Goal: Entertainment & Leisure: Browse casually

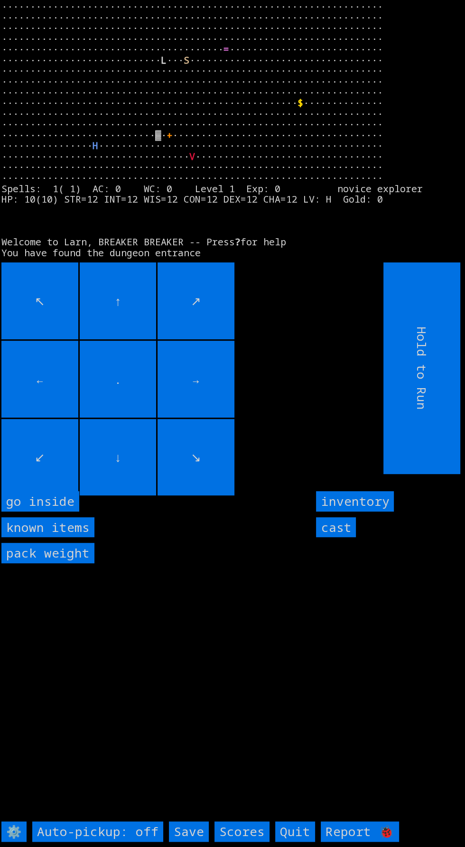
click at [45, 512] on inside "go inside" at bounding box center [40, 501] width 78 height 20
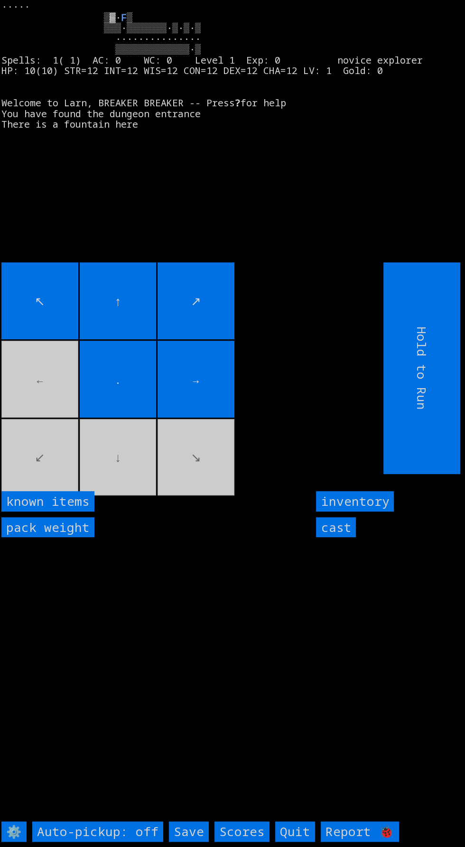
click at [38, 417] on movebuttons "↖ ↑ ↗ ← . → ↙ ↓ ↘" at bounding box center [170, 368] width 339 height 212
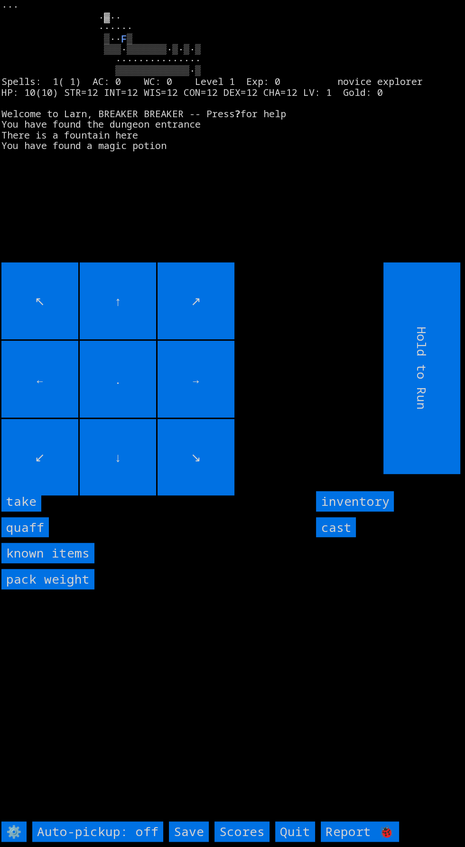
click at [36, 538] on input "quaff" at bounding box center [24, 527] width 47 height 20
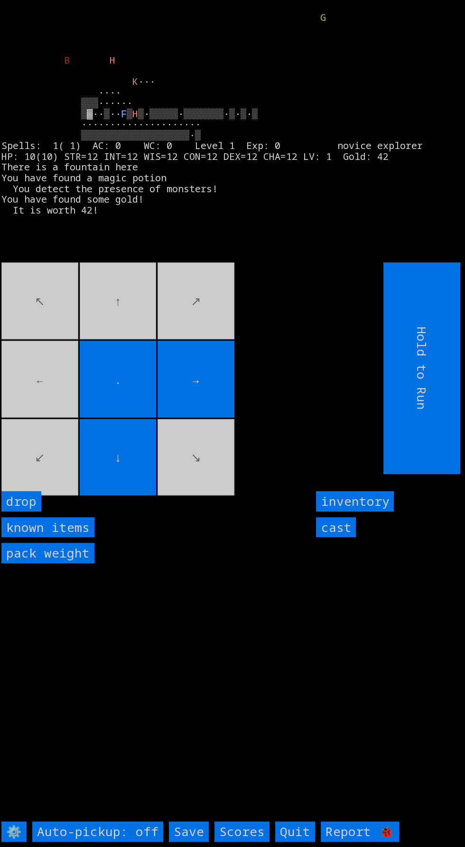
click at [45, 430] on movebuttons "↖ ↑ ↗ ← . → ↙ ↓ ↘" at bounding box center [170, 368] width 339 height 212
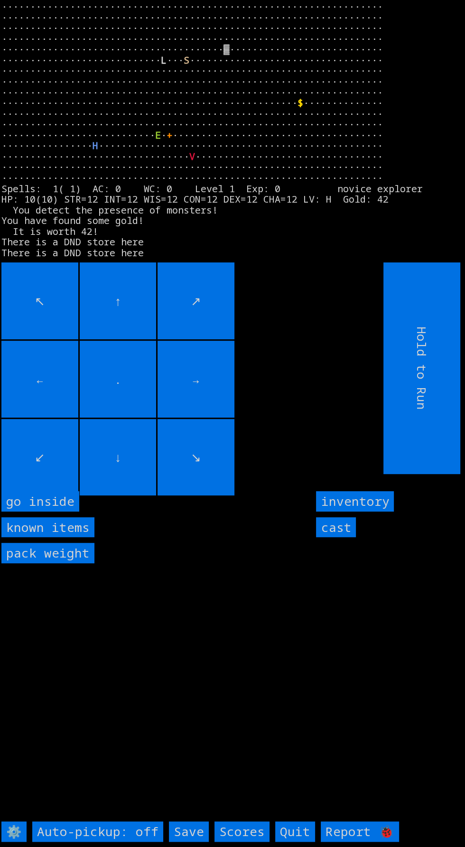
click at [46, 512] on inside "go inside" at bounding box center [40, 501] width 78 height 20
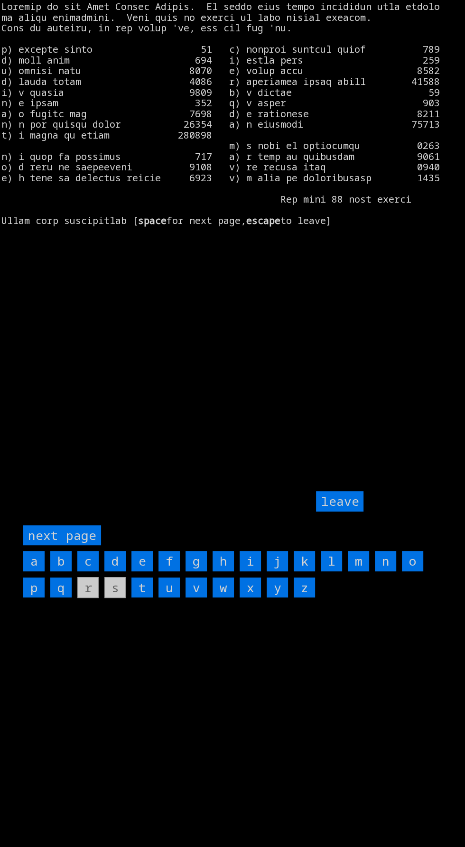
click at [32, 571] on input "a" at bounding box center [33, 561] width 21 height 20
click at [277, 571] on input "j" at bounding box center [277, 561] width 21 height 20
click at [342, 512] on input "leave" at bounding box center [339, 501] width 47 height 20
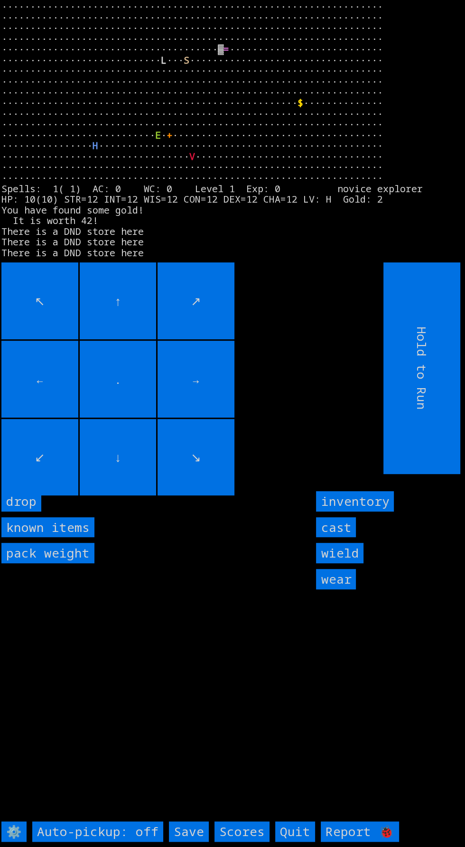
click at [346, 589] on input "wear" at bounding box center [336, 579] width 40 height 20
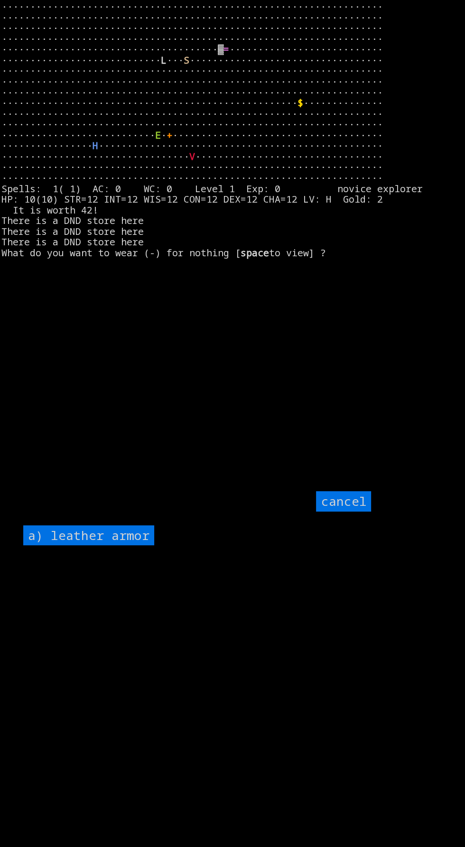
click at [123, 546] on armor "a) leather armor" at bounding box center [88, 535] width 131 height 20
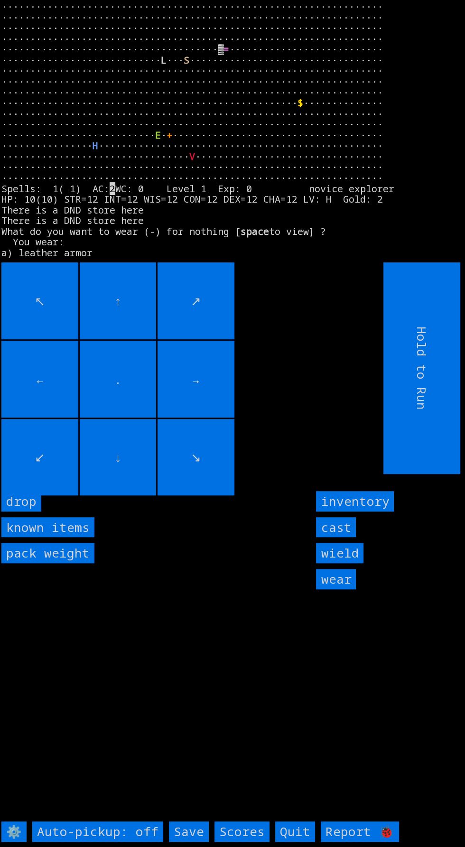
click at [357, 563] on input "wield" at bounding box center [339, 553] width 47 height 20
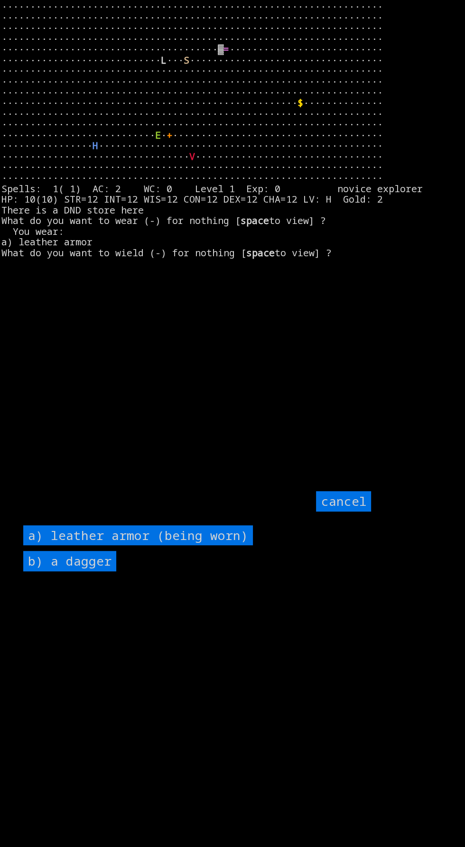
click at [100, 571] on dagger "b) a dagger" at bounding box center [69, 561] width 93 height 20
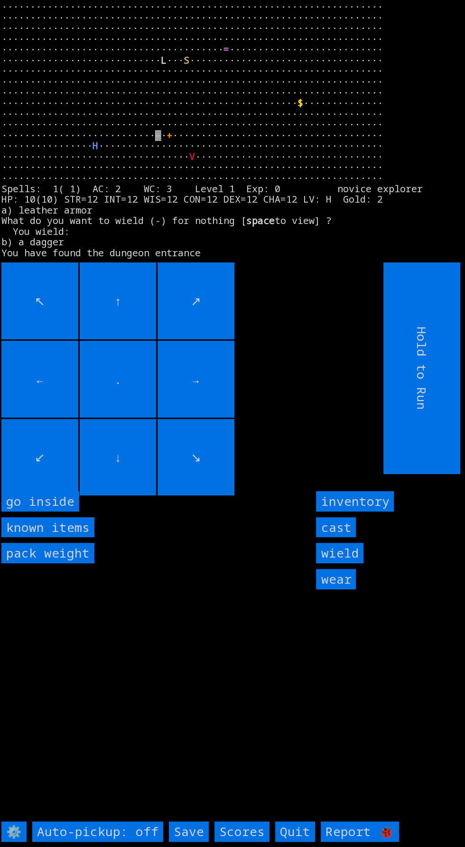
click at [55, 512] on inside "go inside" at bounding box center [40, 501] width 78 height 20
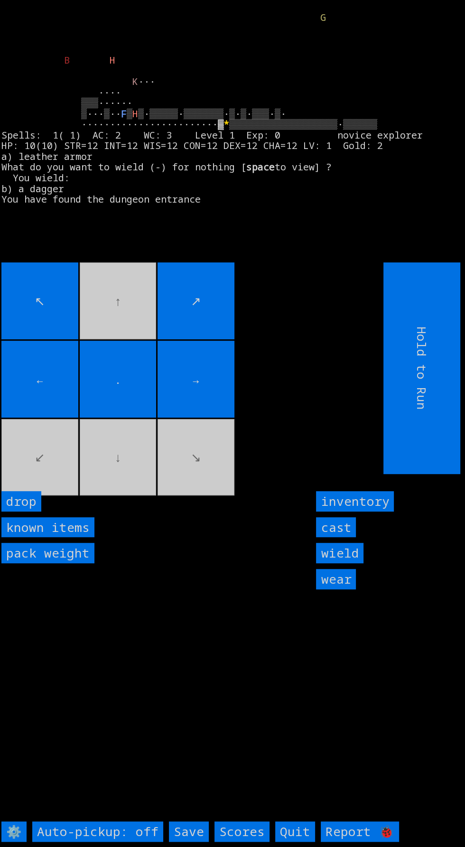
click at [198, 418] on input "→" at bounding box center [196, 379] width 77 height 77
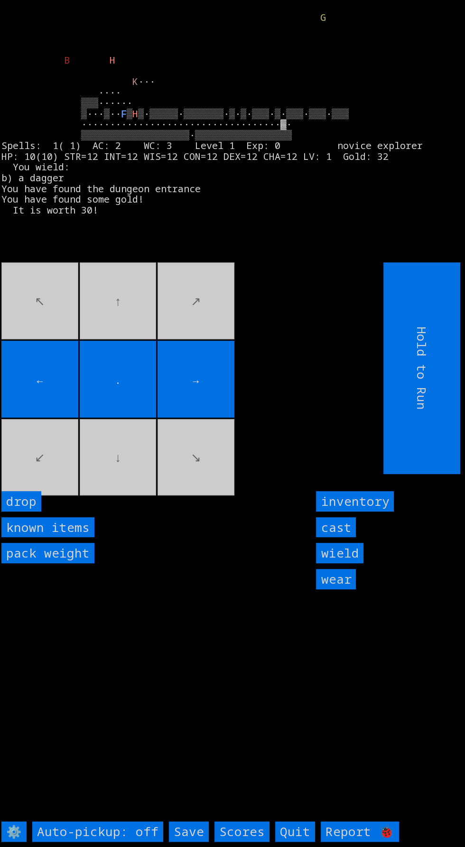
click at [222, 418] on input "→" at bounding box center [196, 379] width 77 height 77
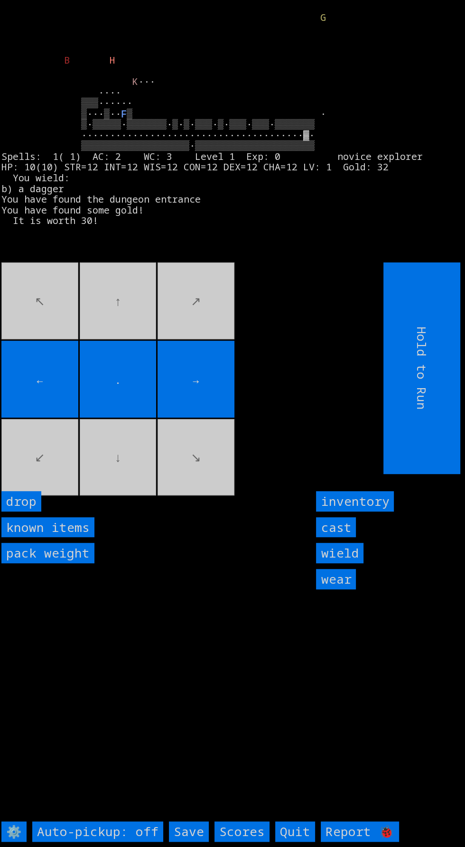
click at [226, 418] on input "→" at bounding box center [196, 379] width 77 height 77
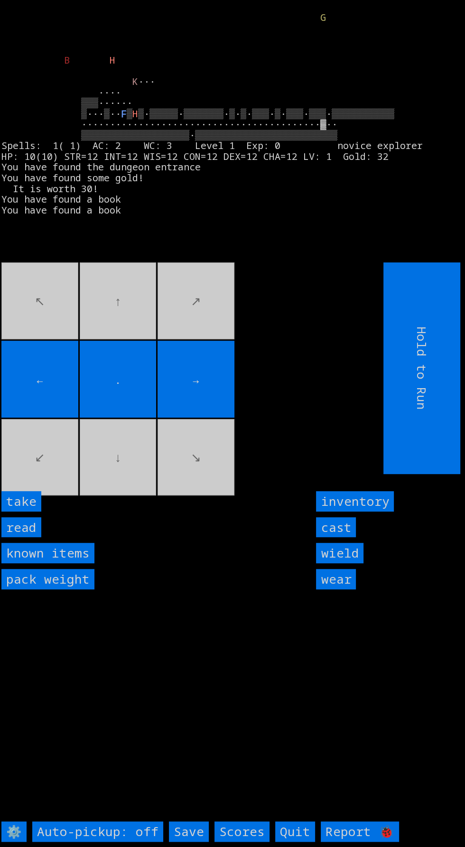
click at [32, 538] on input "read" at bounding box center [21, 527] width 40 height 20
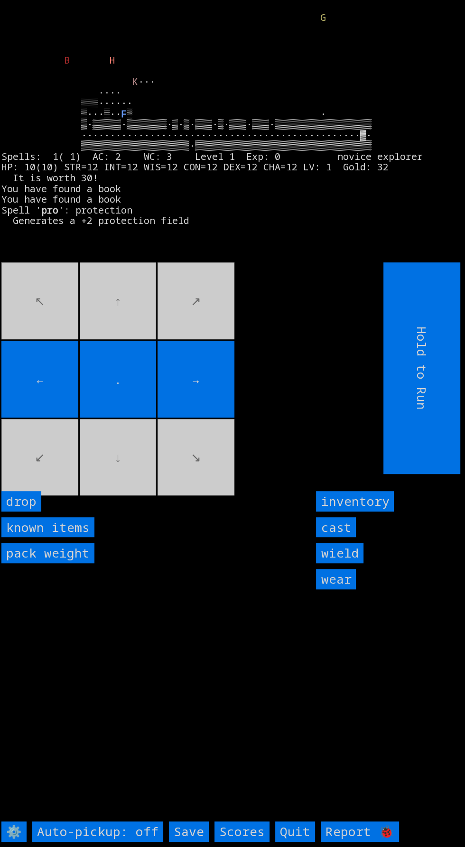
click at [84, 538] on items "known items" at bounding box center [47, 527] width 93 height 20
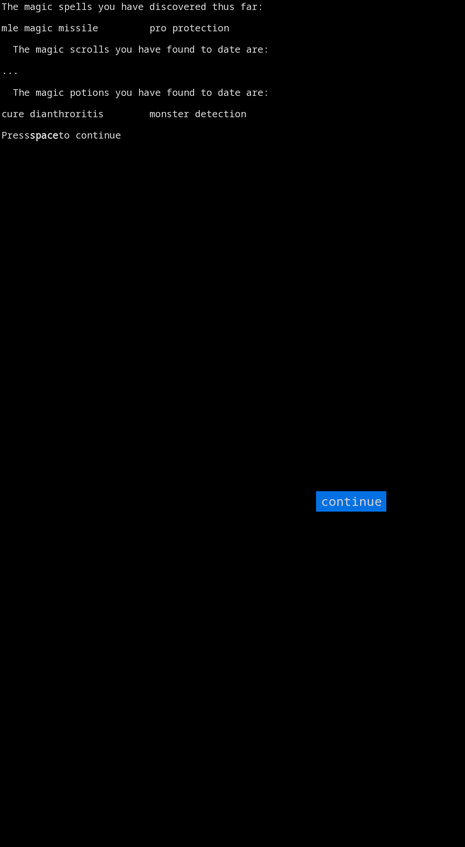
click at [373, 512] on input "continue" at bounding box center [351, 501] width 70 height 20
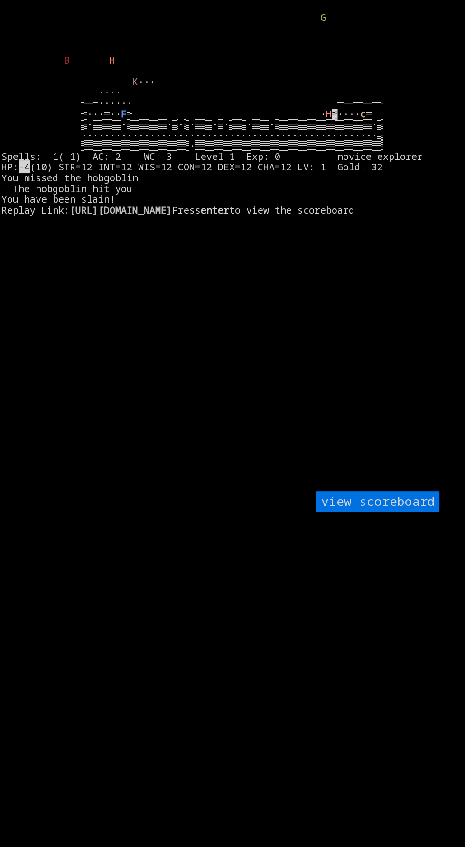
click at [42, 419] on larngrid "G B H K F ▒ · H ▓···· c -4 (10) STR=12 INT=12 WIS=12 CON=12 DEX=12 CHA=12 LV: 1…" at bounding box center [232, 423] width 465 height 847
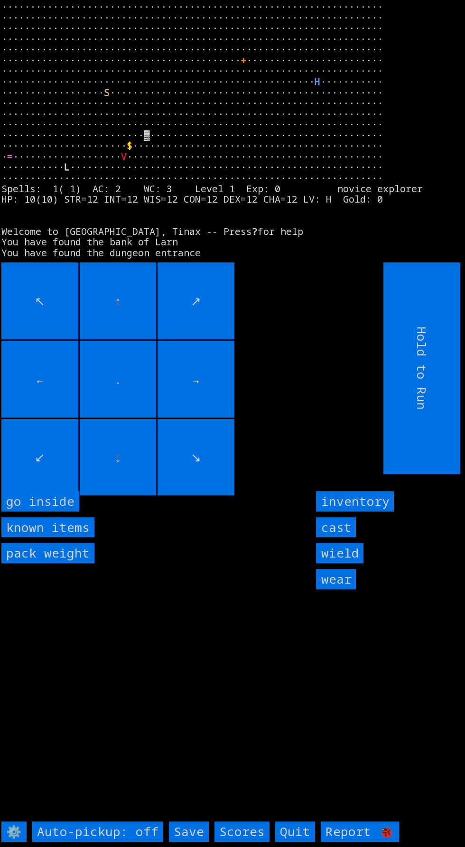
click at [56, 512] on inside "go inside" at bounding box center [40, 501] width 78 height 20
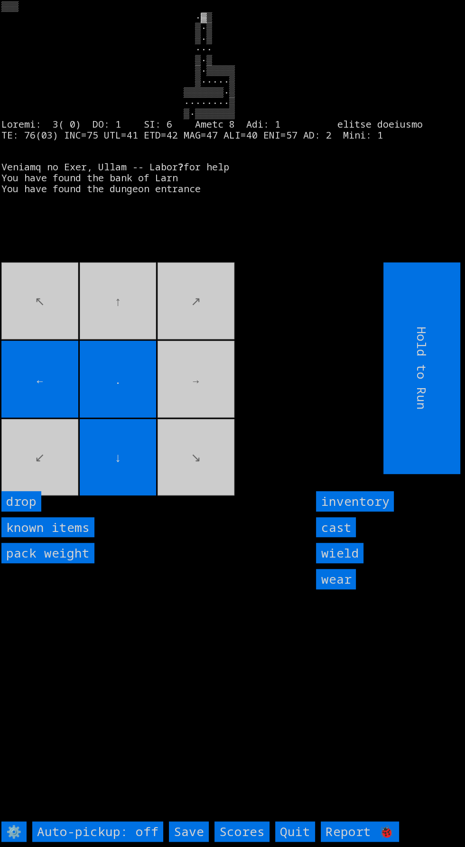
click at [117, 343] on movebuttons "↖ ↑ ↗ ← . → ↙ ↓ ↘" at bounding box center [170, 368] width 339 height 212
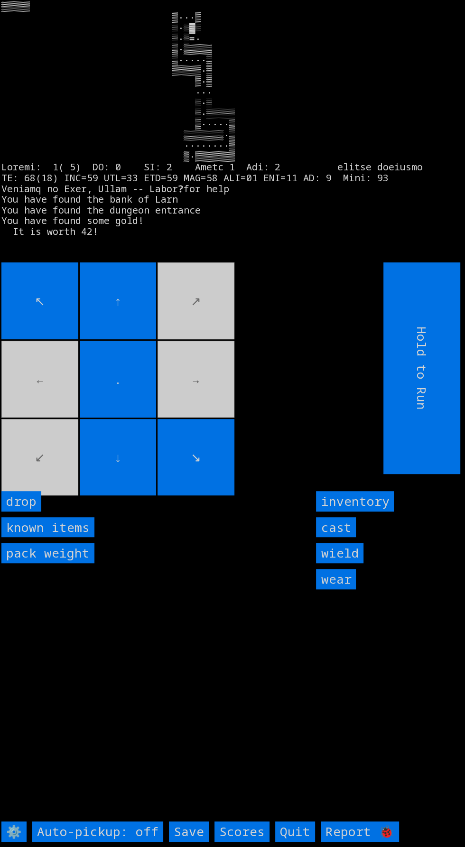
click at [190, 415] on movebuttons "↖ ↑ ↗ ← . → ↙ ↓ ↘" at bounding box center [170, 368] width 339 height 212
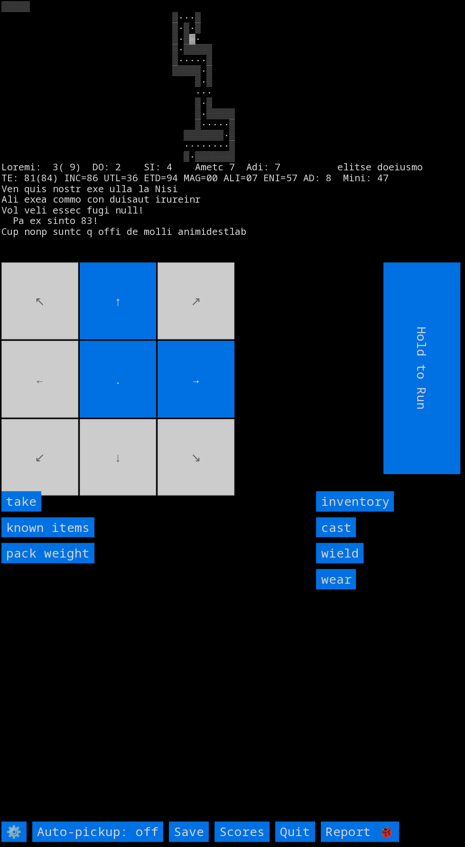
click at [31, 512] on input "take" at bounding box center [21, 501] width 40 height 20
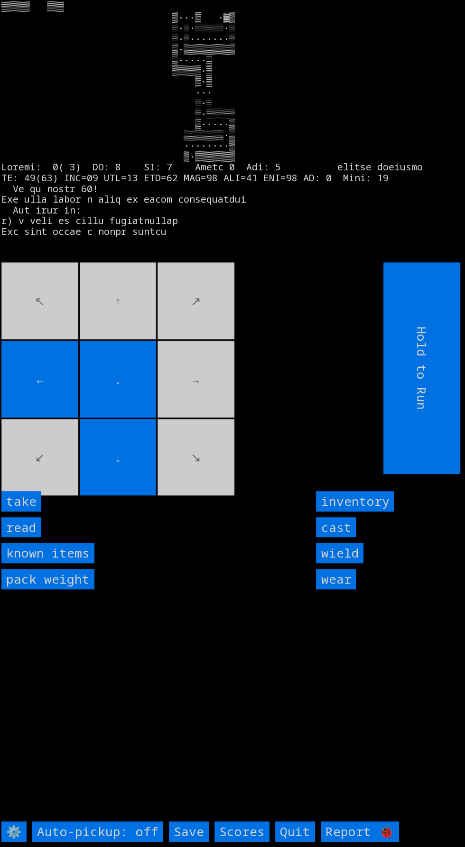
click at [34, 512] on input "take" at bounding box center [21, 501] width 40 height 20
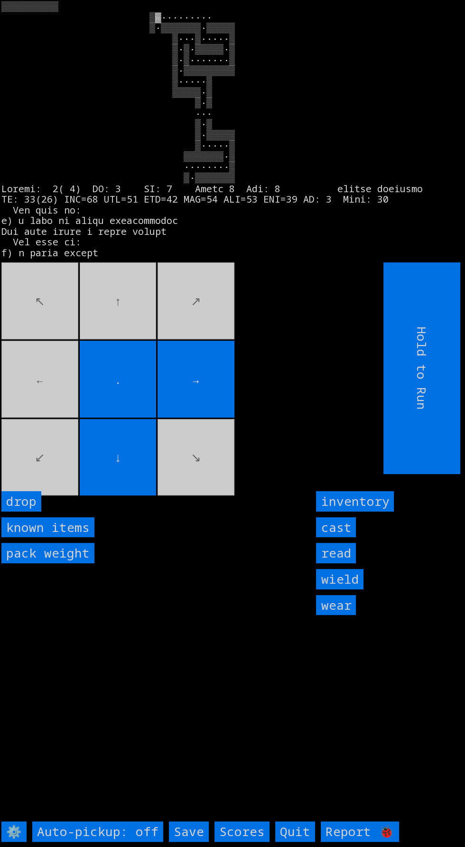
click at [67, 457] on movebuttons "↖ ↑ ↗ ← . → ↙ ↓ ↘" at bounding box center [170, 368] width 339 height 212
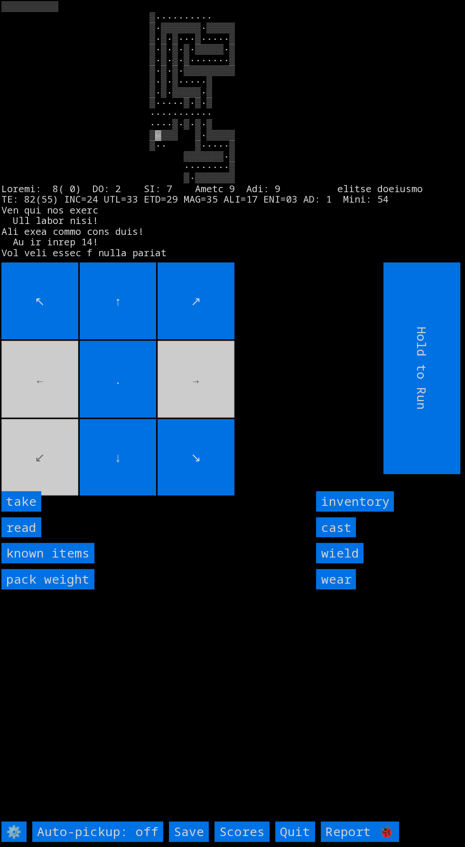
click at [38, 452] on movebuttons "↖ ↑ ↗ ← . → ↙ ↓ ↘" at bounding box center [170, 368] width 339 height 212
click at [35, 512] on input "take" at bounding box center [21, 501] width 40 height 20
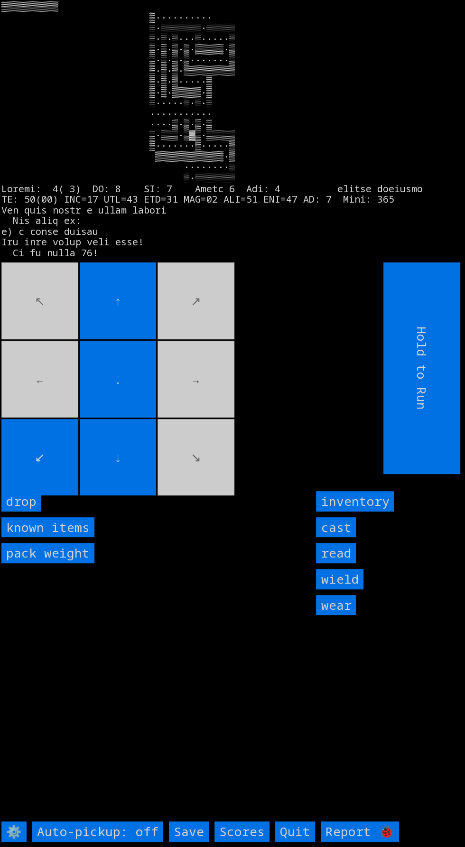
click at [131, 374] on input "." at bounding box center [118, 379] width 77 height 77
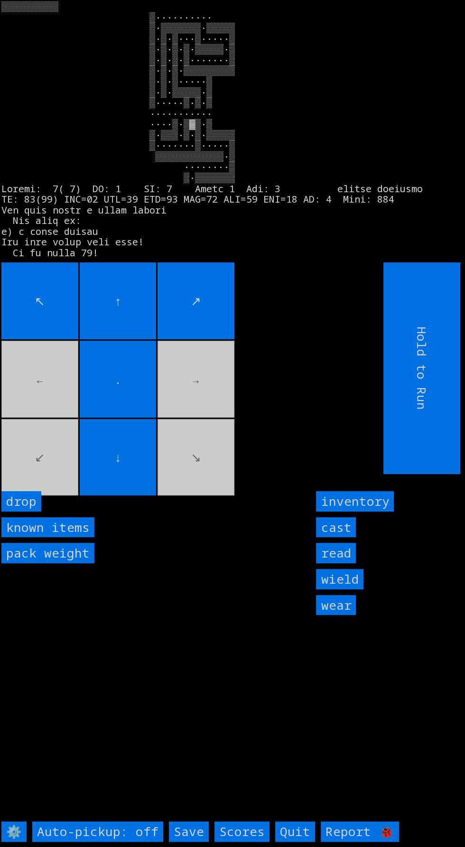
click at [185, 395] on movebuttons "↖ ↑ ↗ ← . → ↙ ↓ ↘" at bounding box center [170, 368] width 339 height 212
click at [187, 447] on movebuttons "↖ ↑ ↗ ← . → ↙ ↓ ↘" at bounding box center [170, 368] width 339 height 212
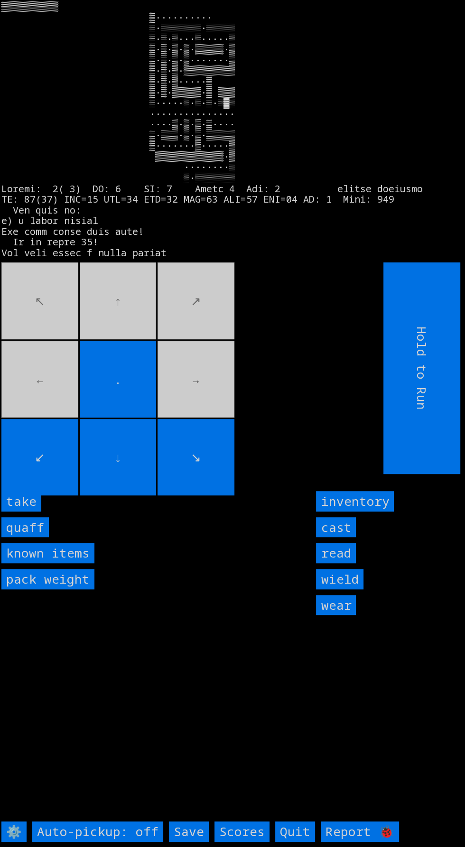
click at [30, 512] on input "take" at bounding box center [21, 501] width 40 height 20
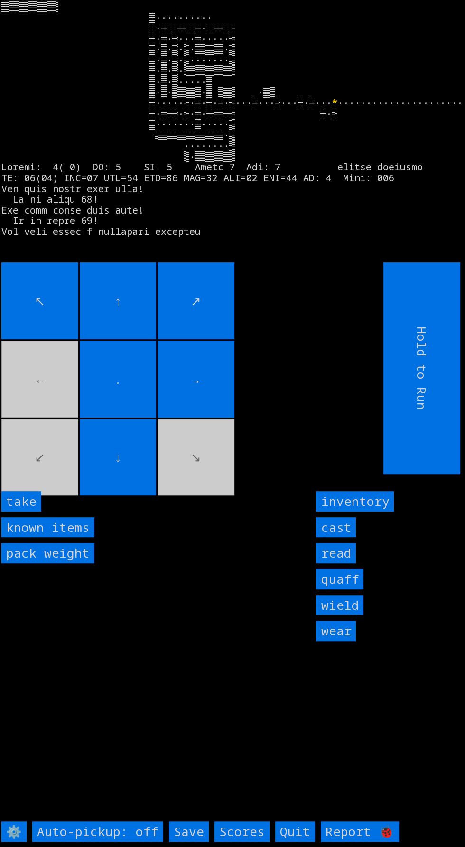
click at [39, 512] on input "take" at bounding box center [21, 501] width 40 height 20
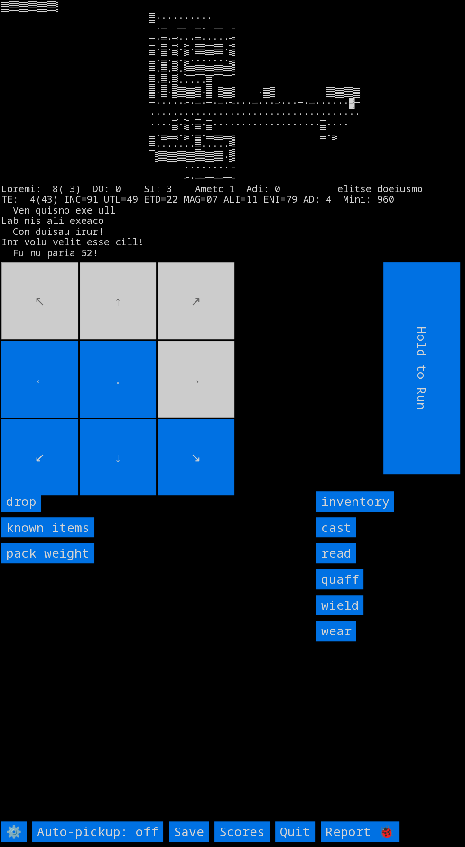
click at [197, 440] on movebuttons "↖ ↑ ↗ ← . → ↙ ↓ ↘" at bounding box center [170, 368] width 339 height 212
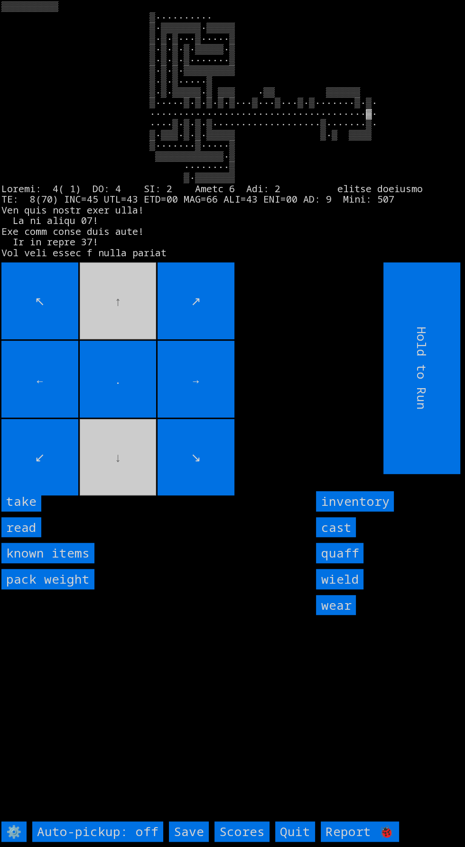
click at [31, 512] on input "take" at bounding box center [21, 501] width 40 height 20
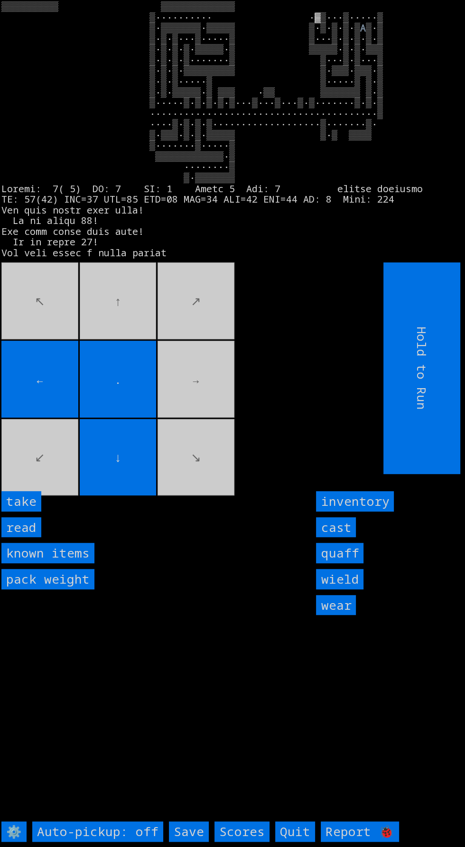
click at [32, 512] on input "take" at bounding box center [21, 501] width 40 height 20
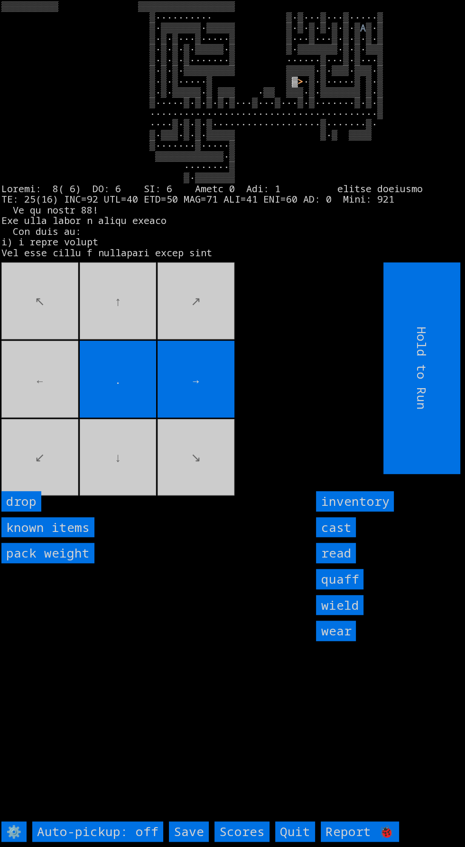
click at [46, 424] on movebuttons "↖ ↑ ↗ ← . → ↙ ↓ ↘" at bounding box center [170, 368] width 339 height 212
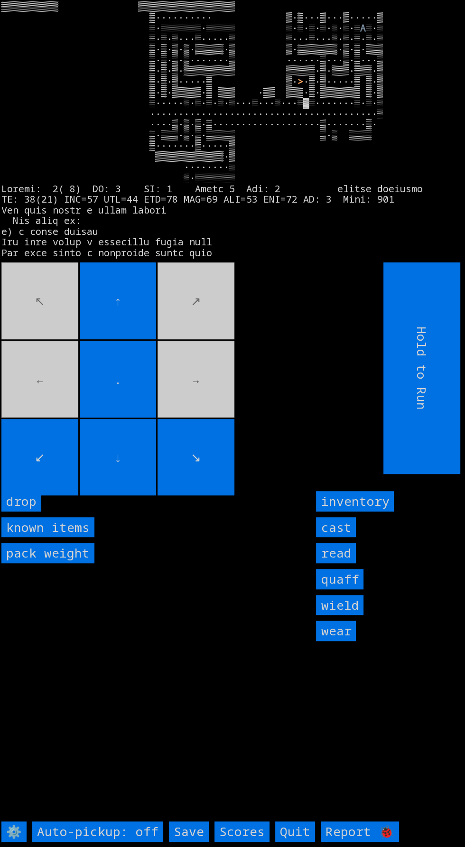
click at [115, 496] on input "↓" at bounding box center [118, 457] width 77 height 77
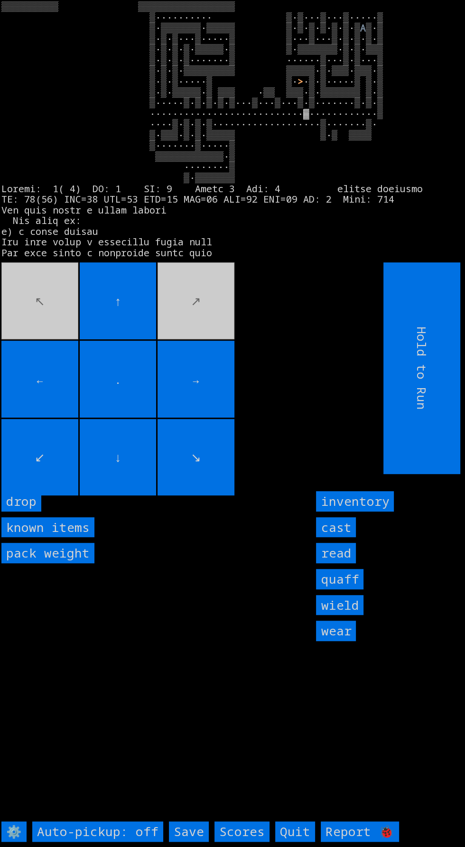
click at [116, 496] on input "↓" at bounding box center [118, 457] width 77 height 77
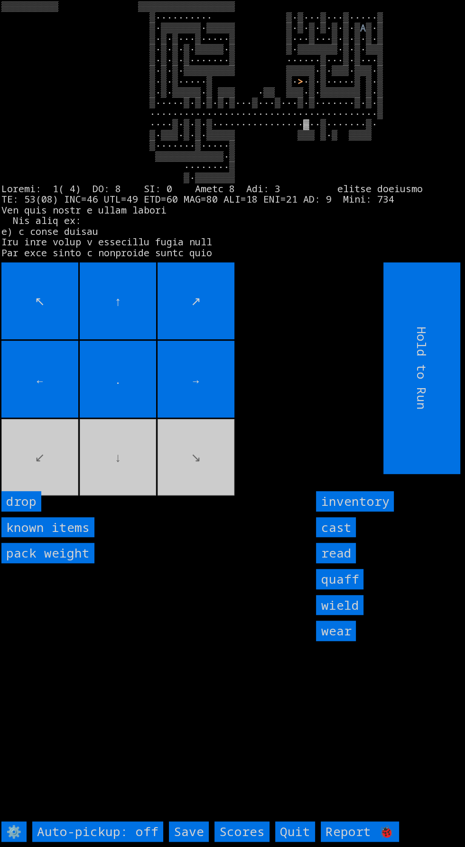
click at [123, 474] on movebuttons "↖ ↑ ↗ ← . → ↙ ↓ ↘" at bounding box center [170, 368] width 339 height 212
click at [213, 474] on movebuttons "↖ ↑ ↗ ← . → ↙ ↓ ↘" at bounding box center [170, 368] width 339 height 212
click at [221, 473] on movebuttons "↖ ↑ ↗ ← . → ↙ ↓ ↘" at bounding box center [170, 368] width 339 height 212
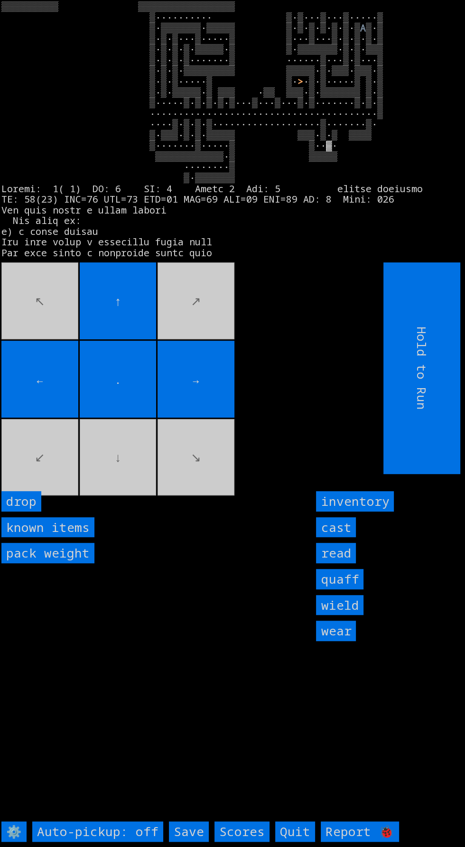
click at [253, 412] on movebuttons "↖ ↑ ↗ ← . → ↙ ↓ ↘" at bounding box center [170, 368] width 339 height 212
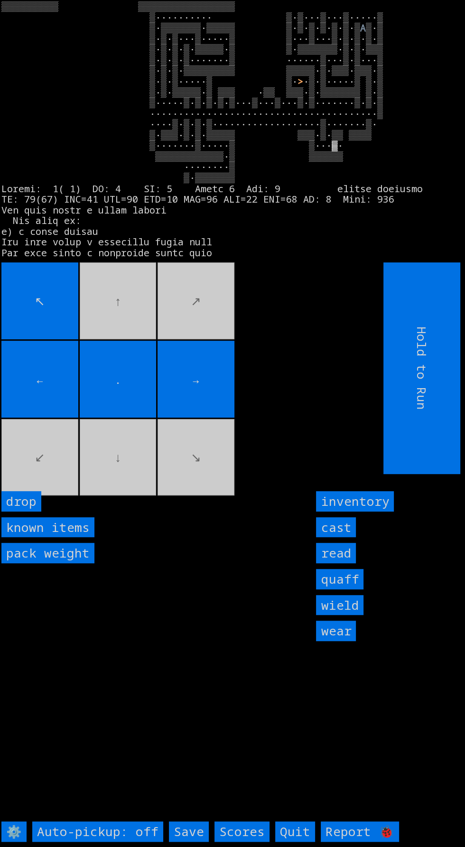
click at [232, 410] on input "→" at bounding box center [196, 379] width 77 height 77
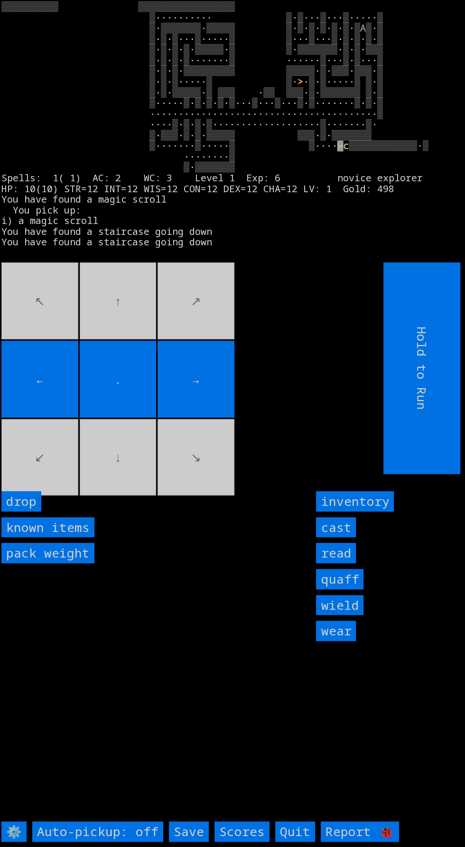
click at [233, 407] on input "→" at bounding box center [196, 379] width 77 height 77
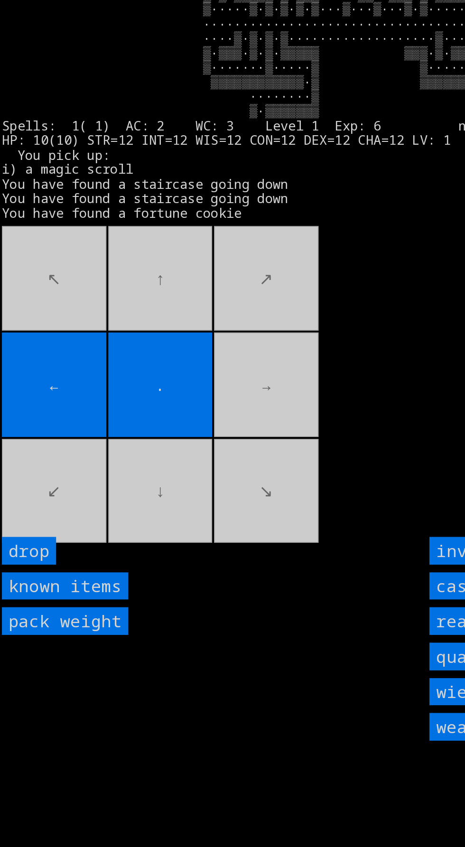
click at [175, 397] on movebuttons "↖ ↑ ↗ ← . → ↙ ↓ ↘" at bounding box center [170, 368] width 339 height 212
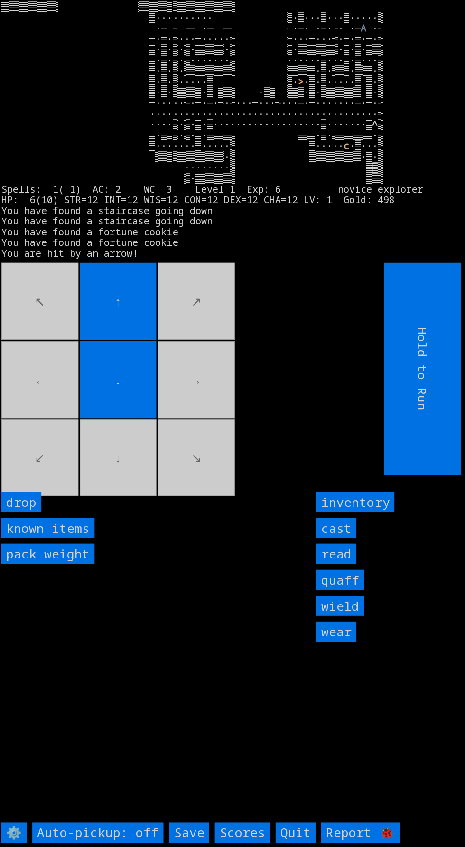
click at [134, 474] on movebuttons "↖ ↑ ↗ ← . → ↙ ↓ ↘" at bounding box center [170, 368] width 339 height 212
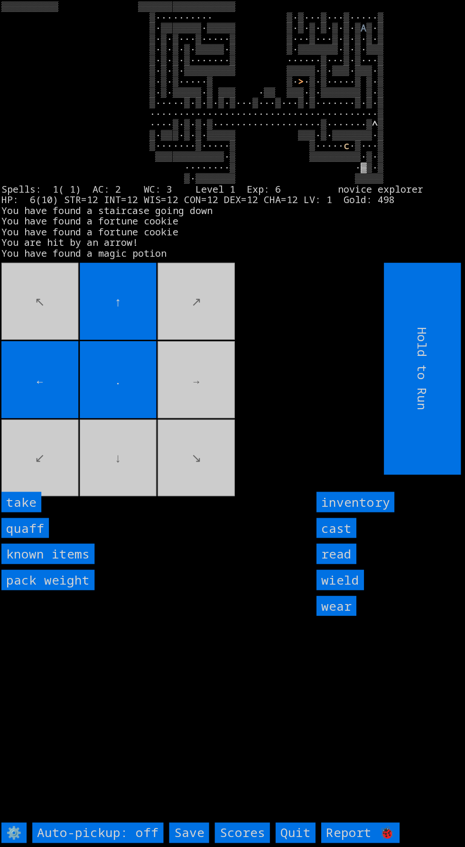
click at [30, 512] on input "take" at bounding box center [21, 501] width 40 height 20
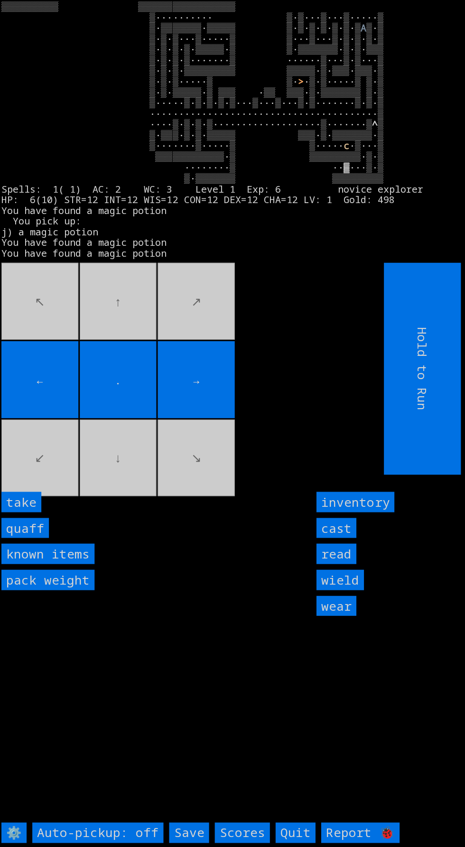
click at [31, 512] on input "take" at bounding box center [21, 501] width 40 height 20
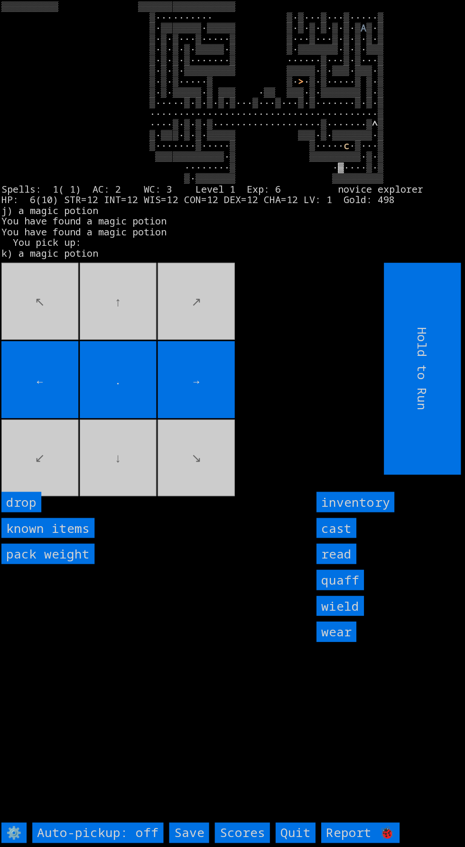
click at [69, 418] on input "←" at bounding box center [39, 379] width 77 height 77
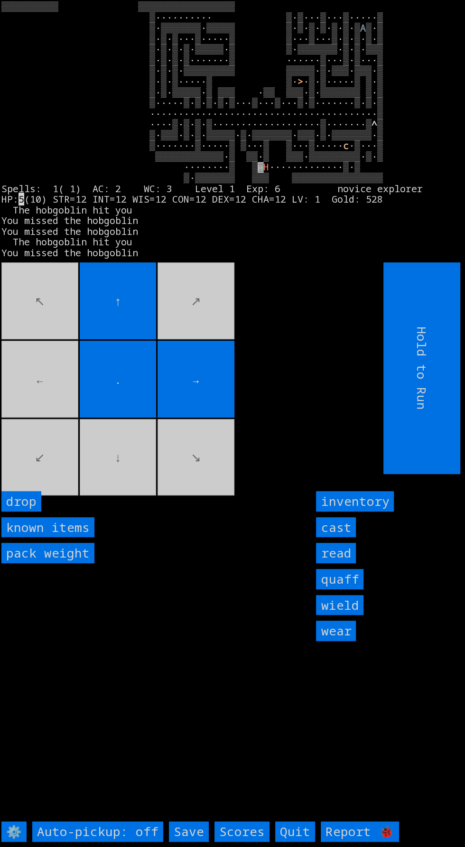
click at [340, 538] on input "cast" at bounding box center [336, 527] width 40 height 20
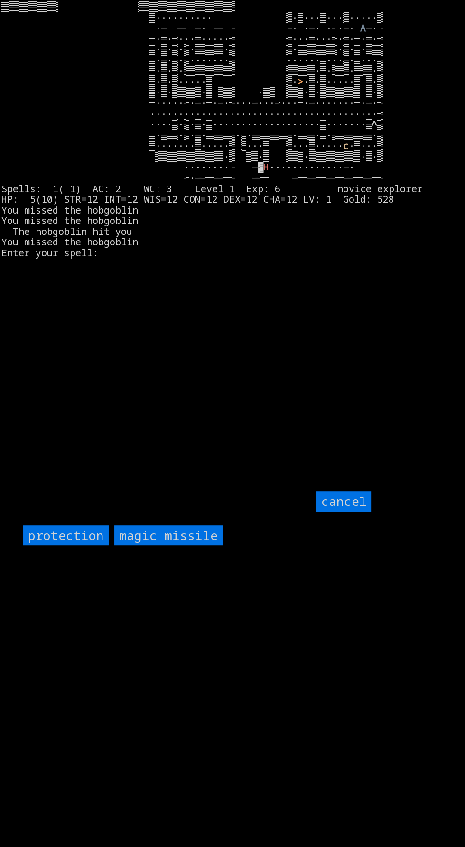
click at [190, 546] on missile "magic missile" at bounding box center [168, 535] width 108 height 20
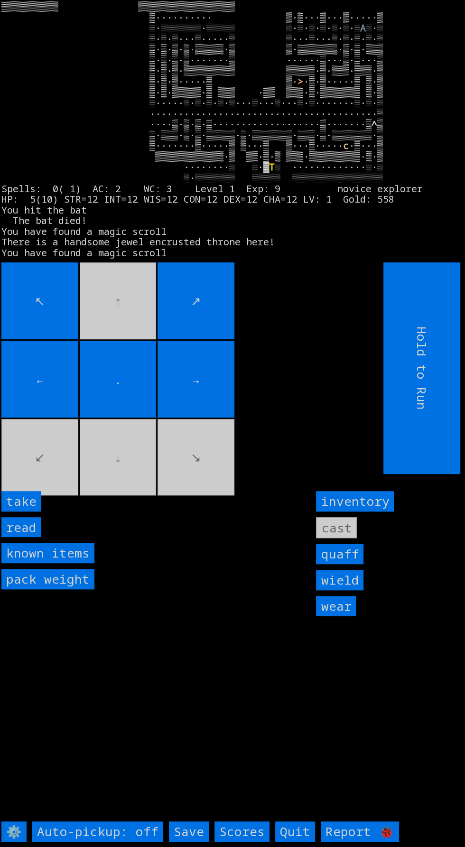
click at [31, 512] on input "take" at bounding box center [21, 501] width 40 height 20
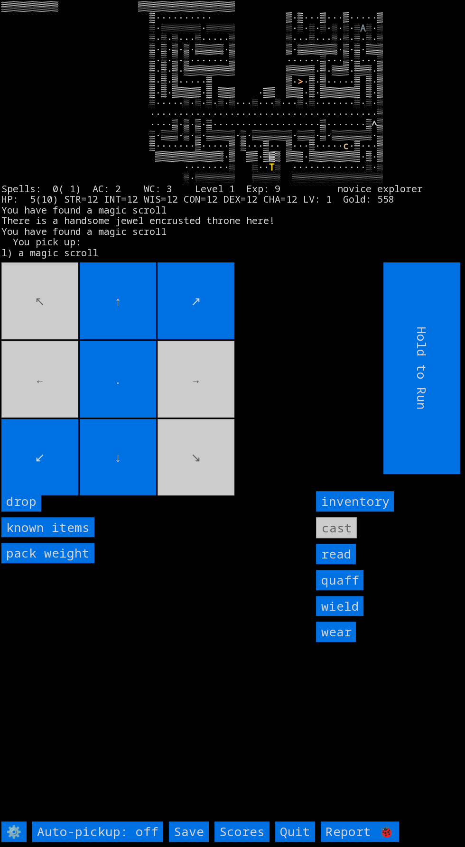
click at [179, 339] on input "↗" at bounding box center [196, 300] width 77 height 77
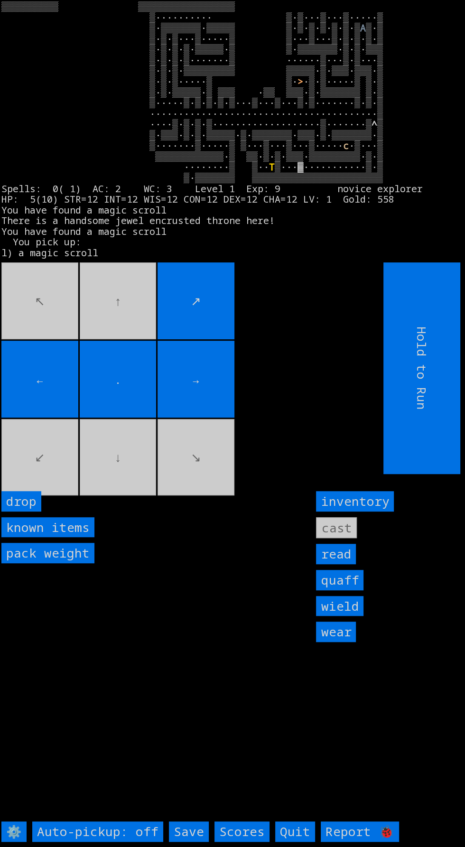
click at [246, 381] on movebuttons "↖ ↑ ↗ ← . → ↙ ↓ ↘" at bounding box center [170, 368] width 339 height 212
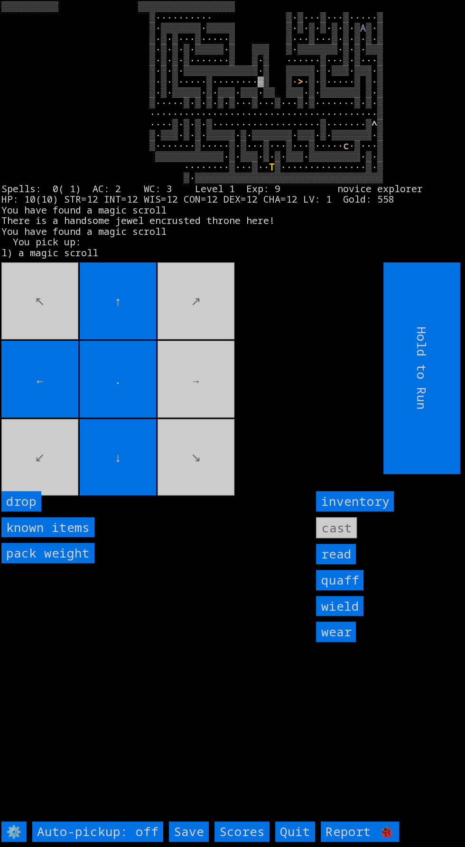
scroll to position [8, 0]
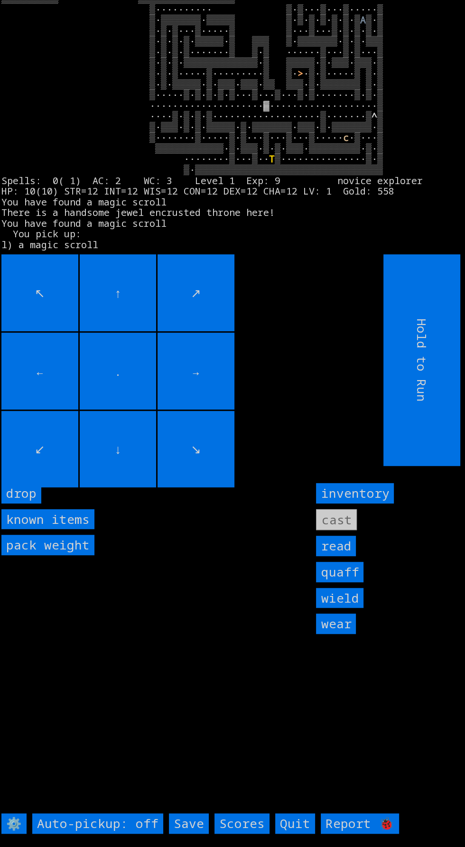
click at [215, 439] on input "↘" at bounding box center [196, 449] width 77 height 77
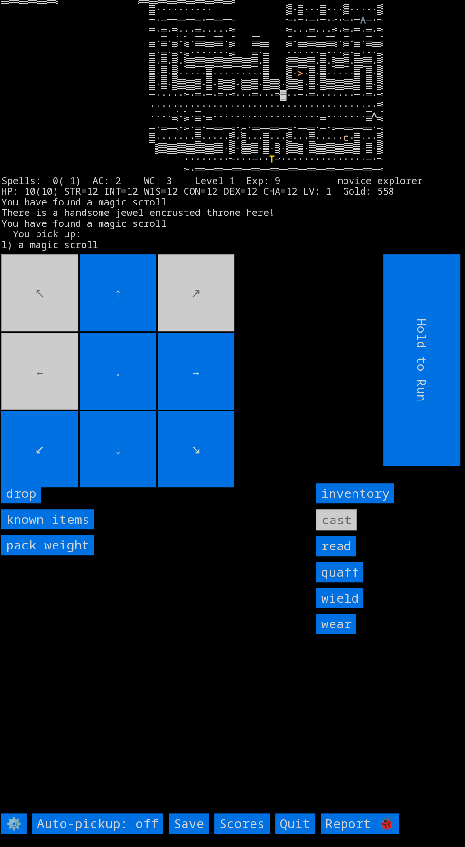
click at [229, 351] on movebuttons "↖ ↑ ↗ ← . → ↙ ↓ ↘" at bounding box center [170, 360] width 339 height 212
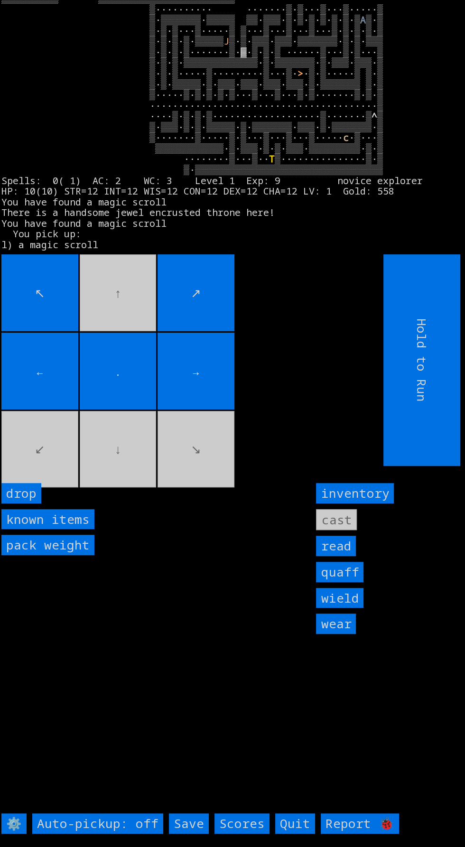
click at [104, 309] on movebuttons "↖ ↑ ↗ ← . → ↙ ↓ ↘" at bounding box center [170, 360] width 339 height 212
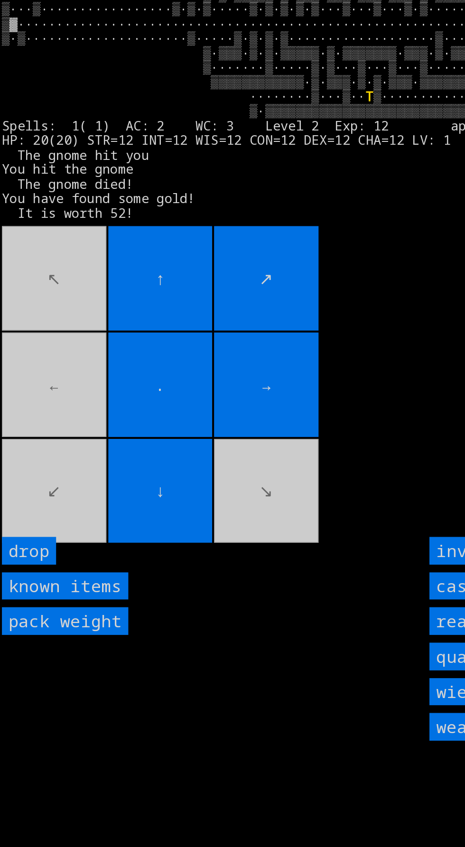
click at [20, 412] on movebuttons "↖ ↑ ↗ ← . → ↙ ↓ ↘" at bounding box center [170, 360] width 339 height 212
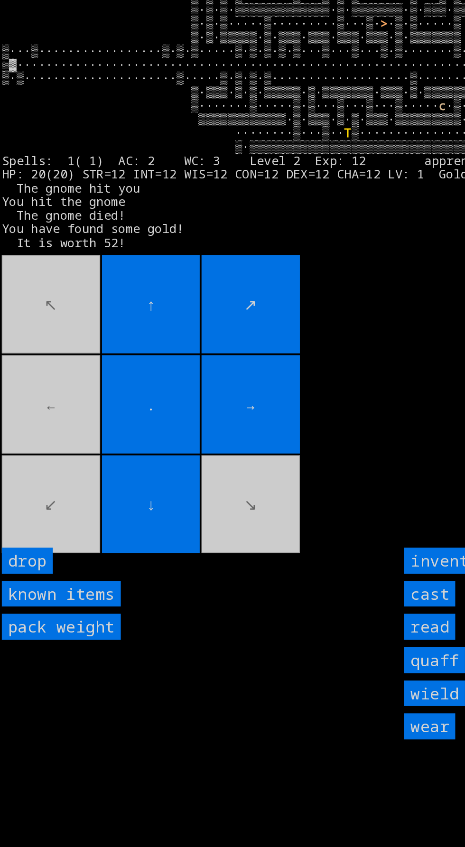
scroll to position [0, 0]
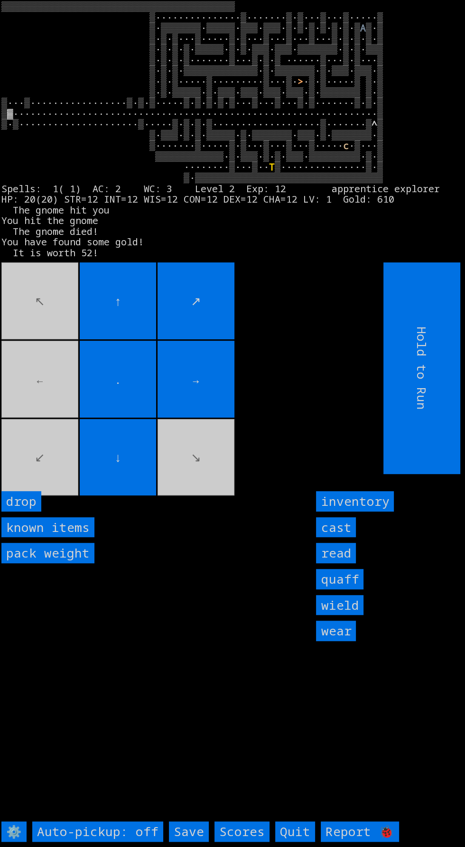
click at [337, 538] on input "cast" at bounding box center [336, 527] width 40 height 20
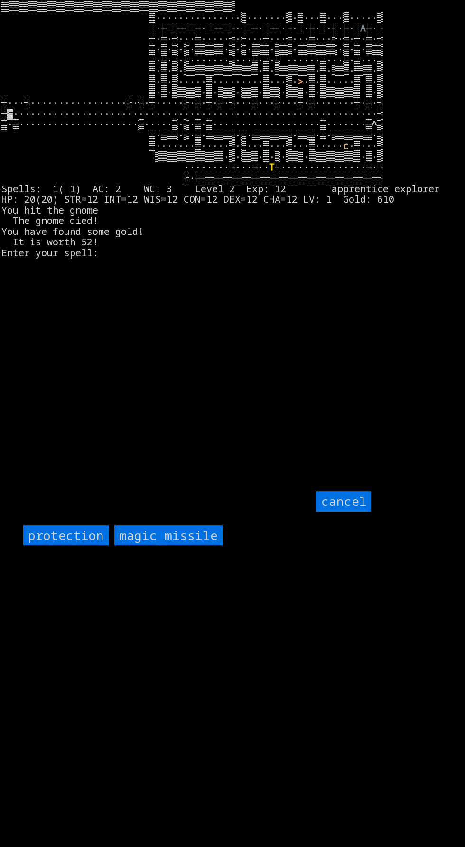
click at [75, 546] on input "protection" at bounding box center [65, 535] width 85 height 20
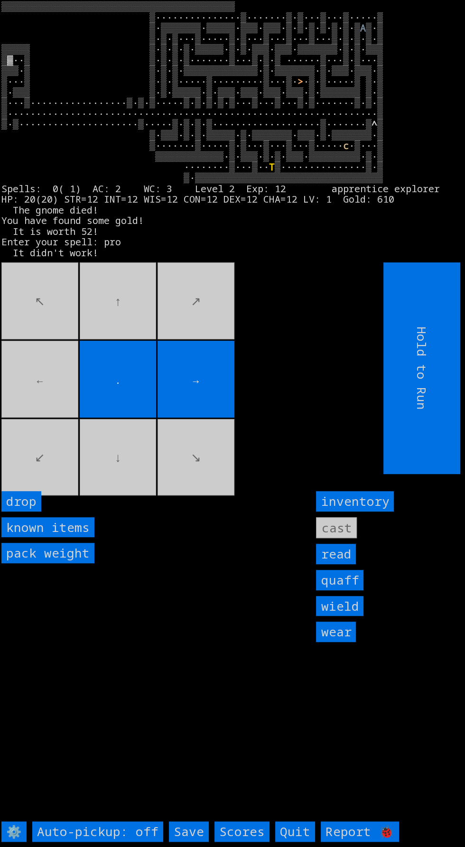
click at [133, 342] on movebuttons "↖ ↑ ↗ ← . → ↙ ↓ ↘" at bounding box center [170, 368] width 339 height 212
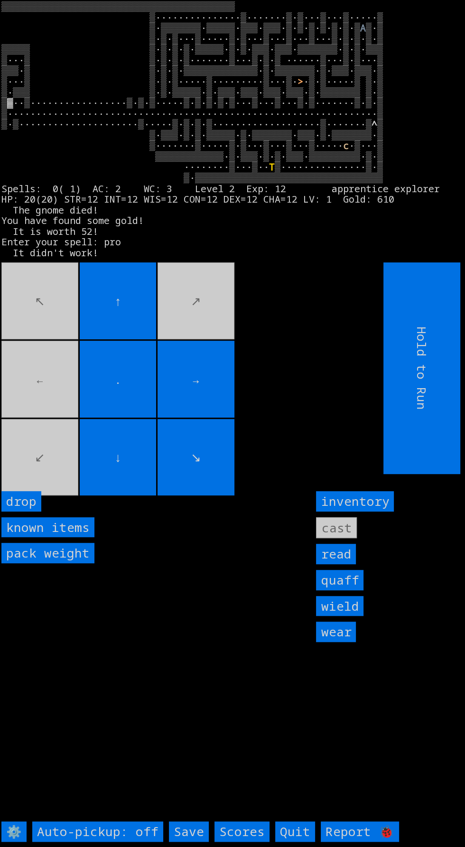
click at [102, 536] on larngrid "▒▒▒▒▒▒▒▒▒▒▒▒▒▒▒▒▒▒▒▒▒▒▒▒▒▒▒▒▒▒▒▒▒▒▒▒▒▒▒▒▒ ▒···············▒·······▒·▒···▒···▒··…" at bounding box center [232, 423] width 465 height 847
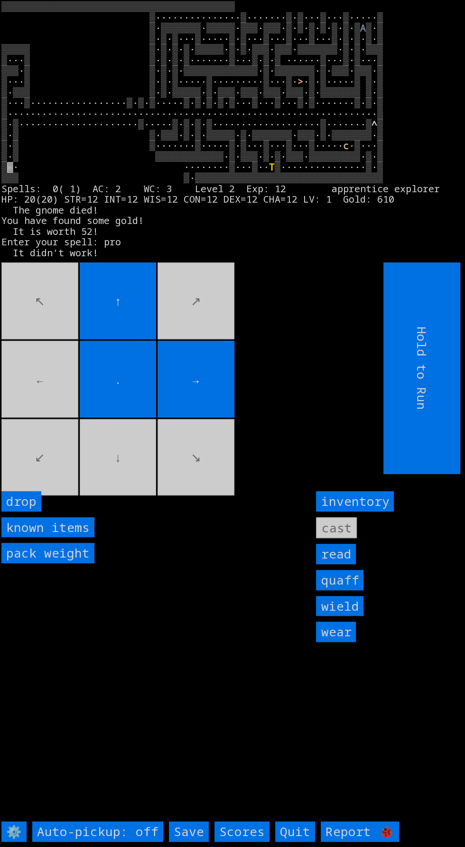
click at [216, 474] on movebuttons "↖ ↑ ↗ ← . → ↙ ↓ ↘" at bounding box center [170, 368] width 339 height 212
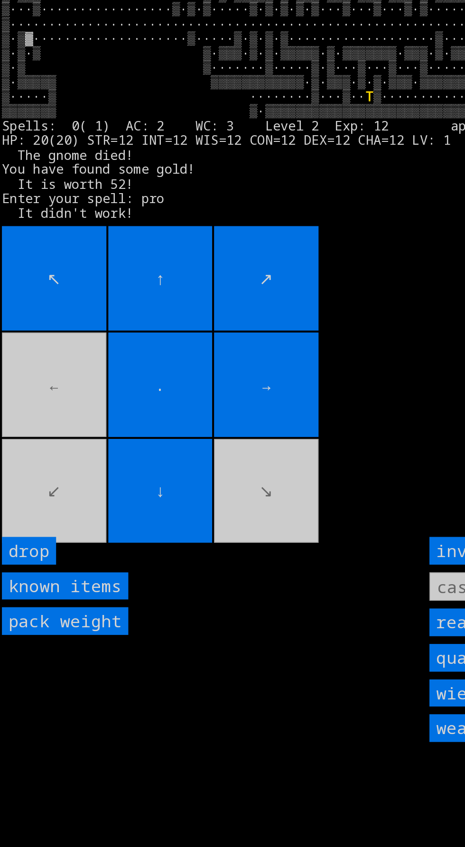
click at [178, 474] on movebuttons "↖ ↑ ↗ ← . → ↙ ↓ ↘" at bounding box center [170, 368] width 339 height 212
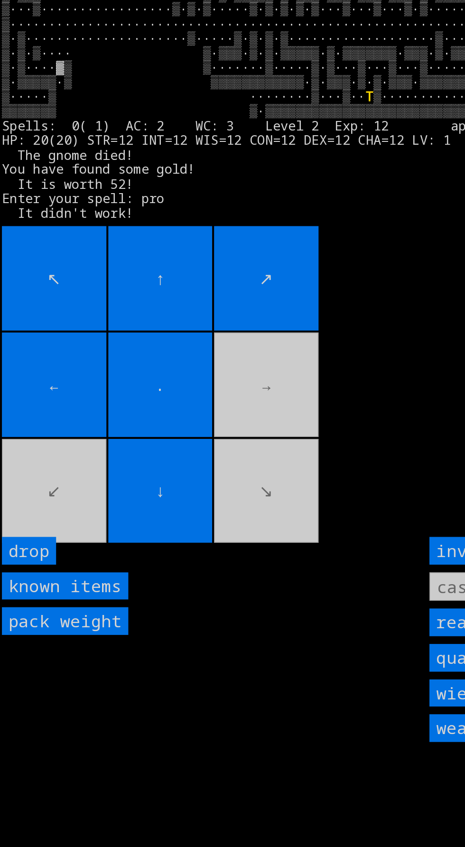
click at [178, 415] on movebuttons "↖ ↑ ↗ ← . → ↙ ↓ ↘" at bounding box center [170, 368] width 339 height 212
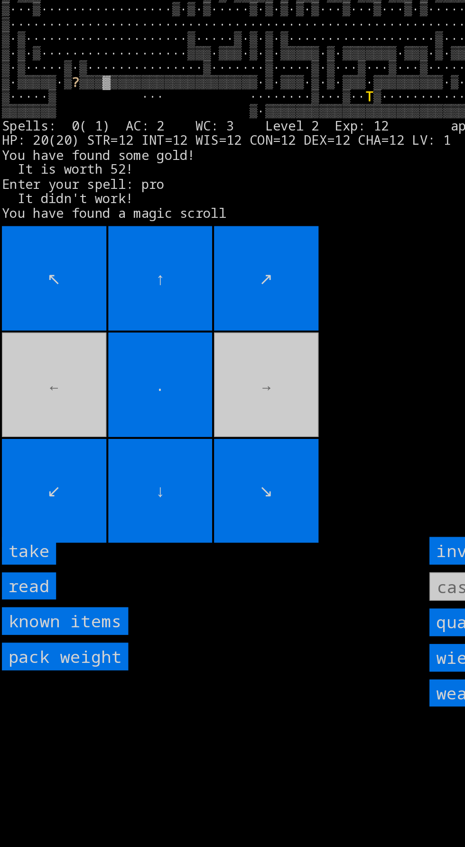
click at [28, 512] on input "take" at bounding box center [21, 501] width 40 height 20
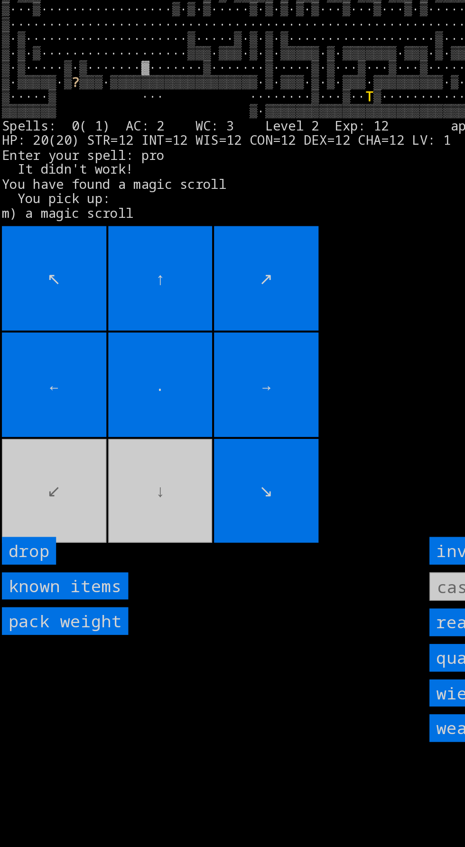
click at [63, 462] on movebuttons "↖ ↑ ↗ ← . → ↙ ↓ ↘" at bounding box center [170, 368] width 339 height 212
click at [67, 462] on movebuttons "↖ ↑ ↗ ← . → ↙ ↓ ↘" at bounding box center [170, 368] width 339 height 212
click at [61, 468] on movebuttons "↖ ↑ ↗ ← . → ↙ ↓ ↘" at bounding box center [170, 368] width 339 height 212
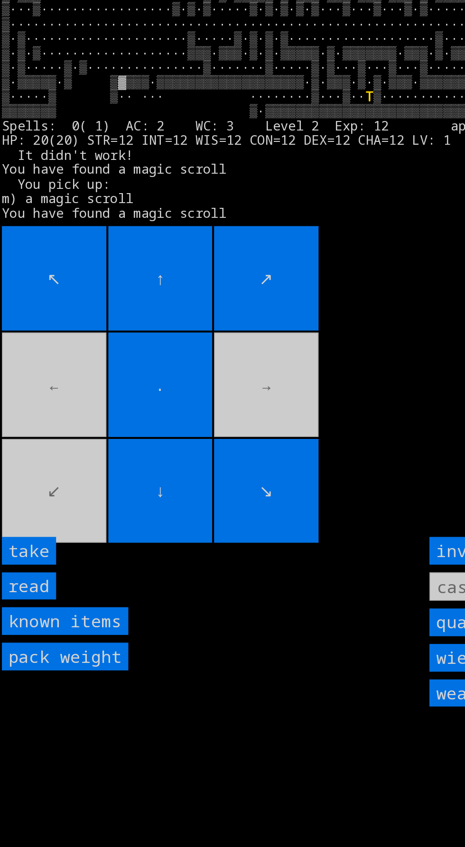
click at [66, 474] on movebuttons "↖ ↑ ↗ ← . → ↙ ↓ ↘" at bounding box center [170, 368] width 339 height 212
click at [27, 512] on input "take" at bounding box center [21, 501] width 40 height 20
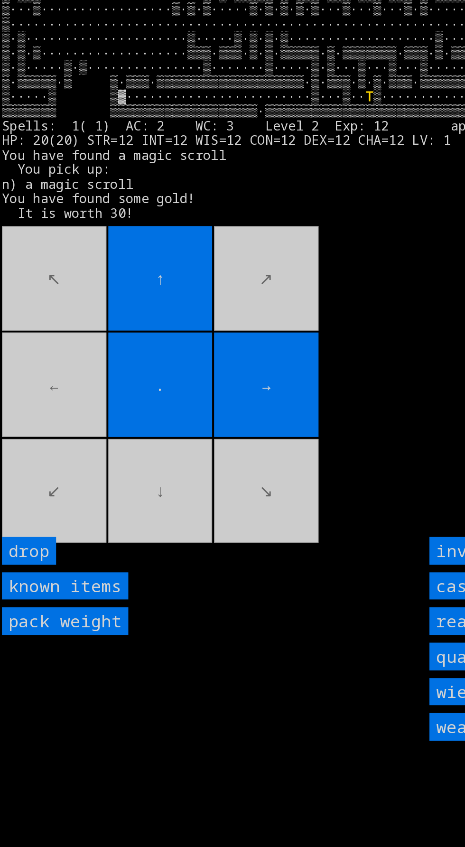
click at [82, 373] on input "." at bounding box center [118, 379] width 77 height 77
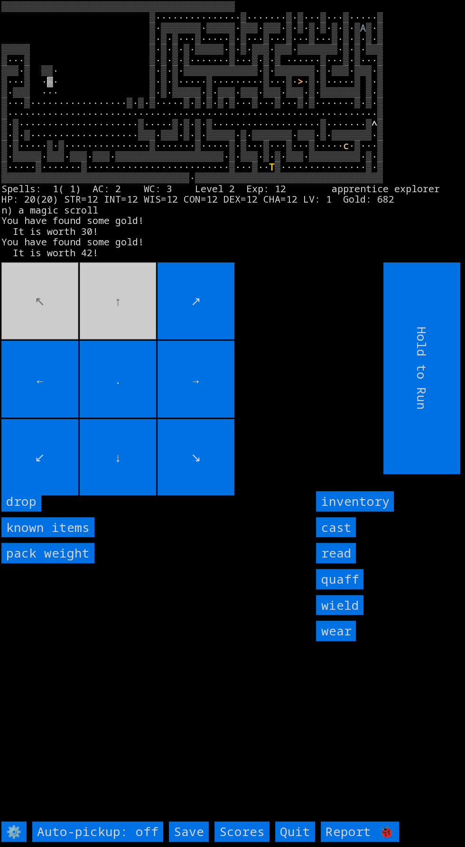
click at [144, 343] on movebuttons "↖ ↑ ↗ ← . → ↙ ↓ ↘" at bounding box center [170, 368] width 339 height 212
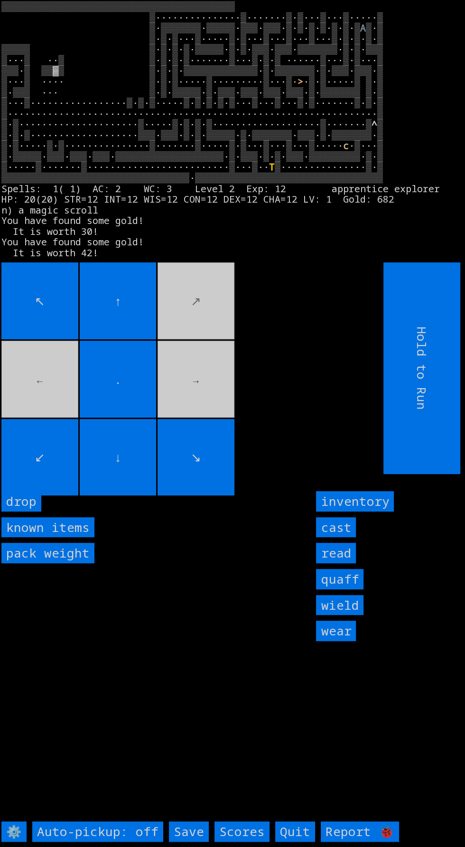
click at [223, 319] on movebuttons "↖ ↑ ↗ ← . → ↙ ↓ ↘" at bounding box center [170, 368] width 339 height 212
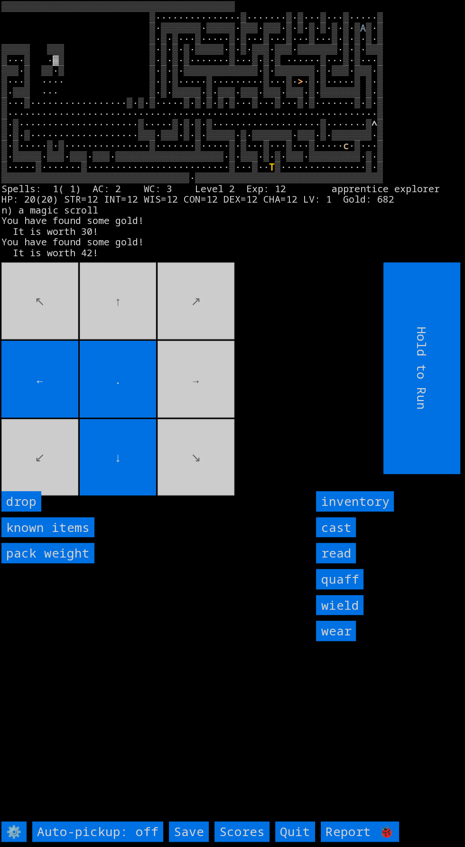
click at [30, 352] on movebuttons "↖ ↑ ↗ ← . → ↙ ↓ ↘" at bounding box center [170, 368] width 339 height 212
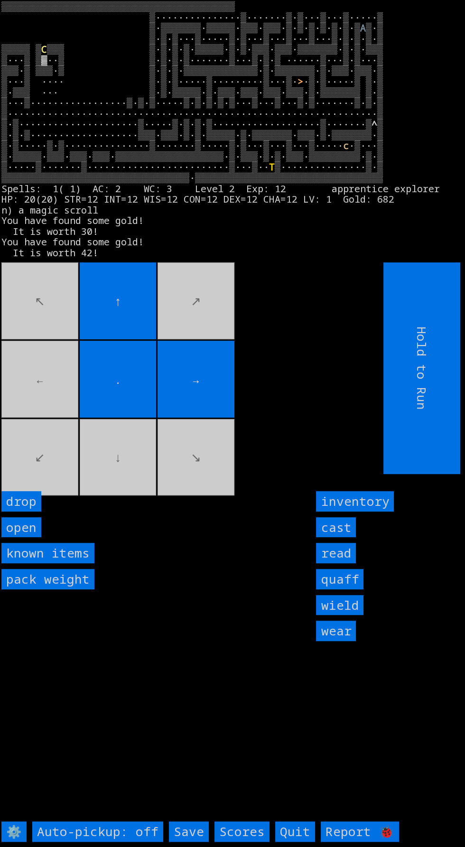
click at [65, 333] on movebuttons "↖ ↑ ↗ ← . → ↙ ↓ ↘" at bounding box center [170, 368] width 339 height 212
click at [219, 735] on larngrid "▒▒▒▒▒▒▒▒▒▒▒▒▒▒▒▒▒▒▒▒▒▒▒▒▒▒▒▒▒▒▒▒▒▒▒▒▒▒▒▒▒ ▒···············▒·······▒·▒···▒···▒··…" at bounding box center [232, 423] width 465 height 847
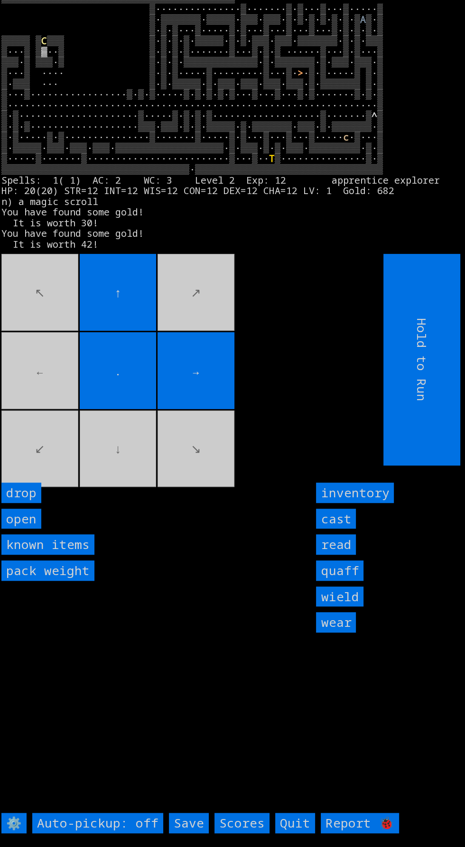
click at [193, 833] on input "Save" at bounding box center [189, 823] width 40 height 20
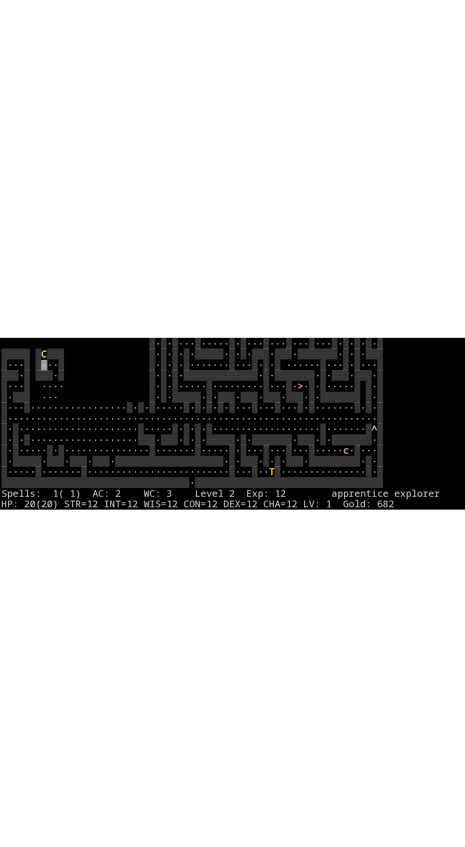
scroll to position [54, 0]
